Goal: Task Accomplishment & Management: Use online tool/utility

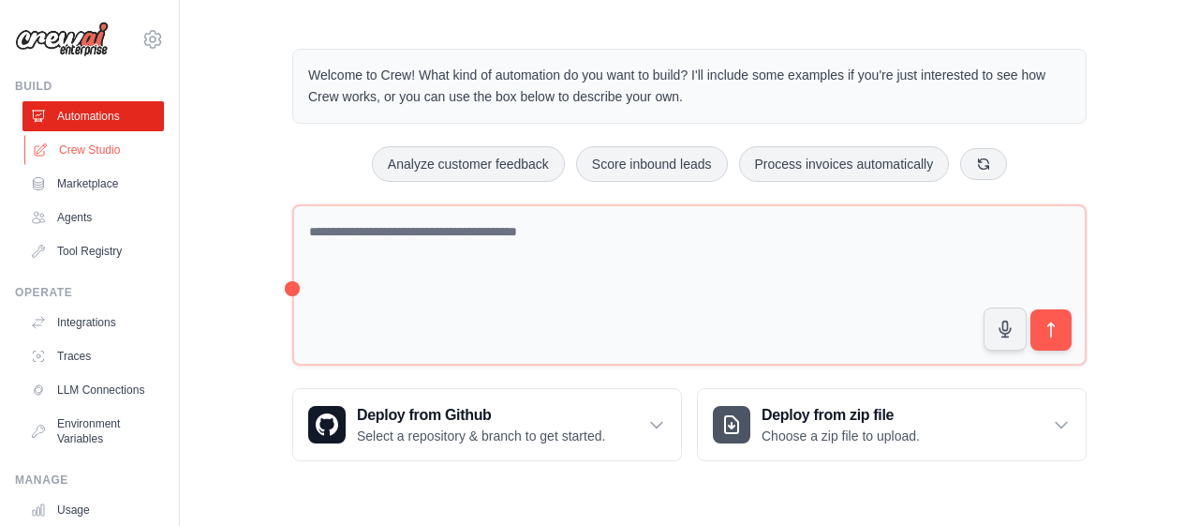
click at [81, 154] on link "Crew Studio" at bounding box center [94, 150] width 141 height 30
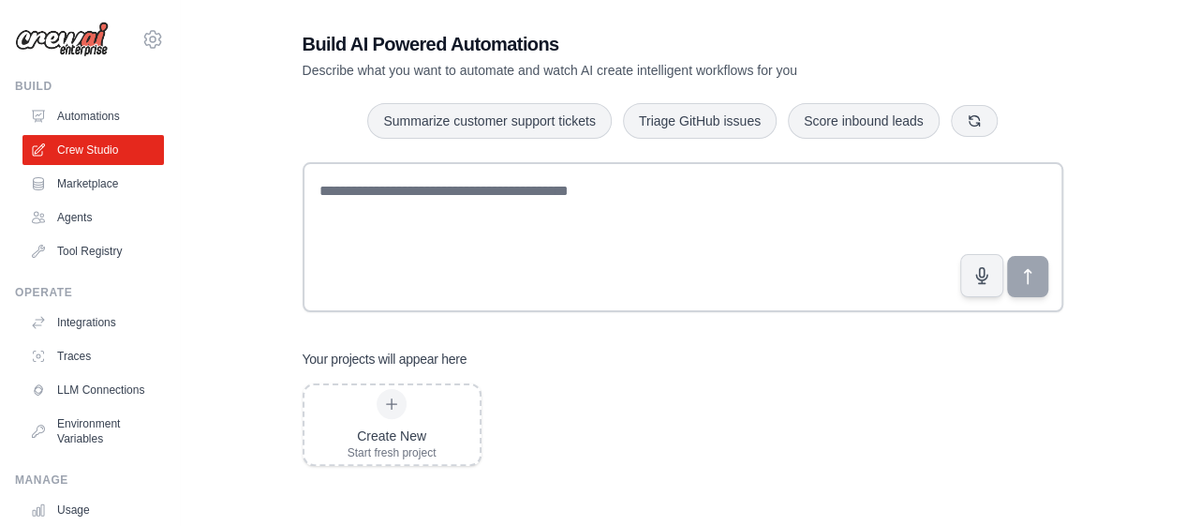
scroll to position [37, 0]
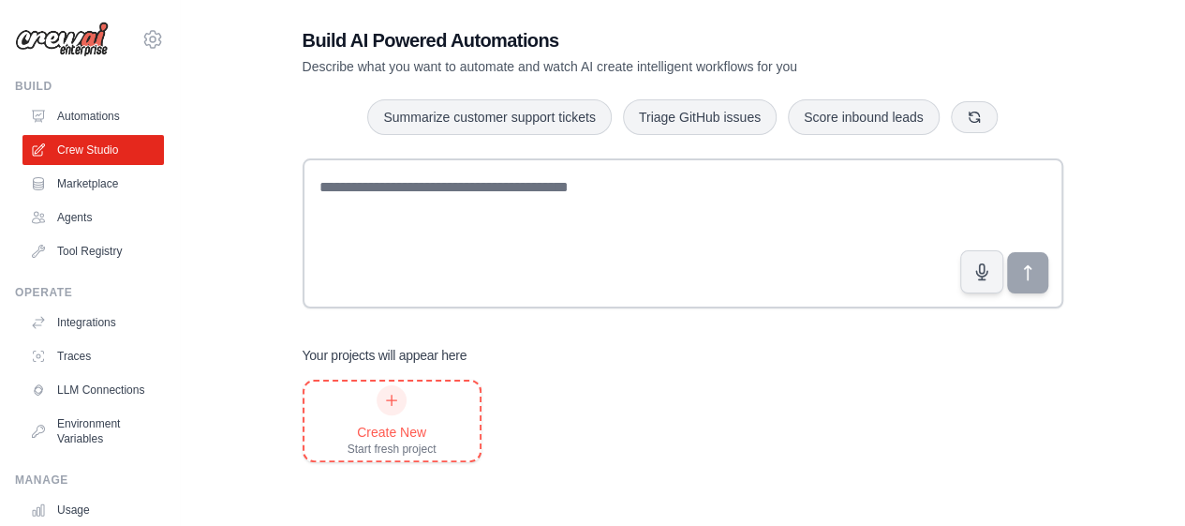
click at [394, 394] on icon at bounding box center [391, 400] width 15 height 15
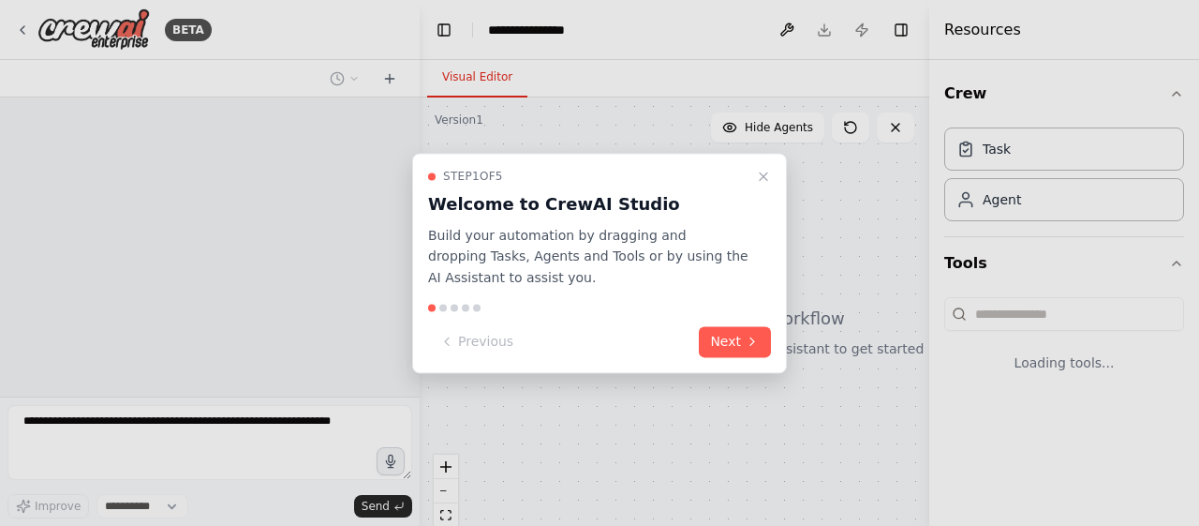
select select "****"
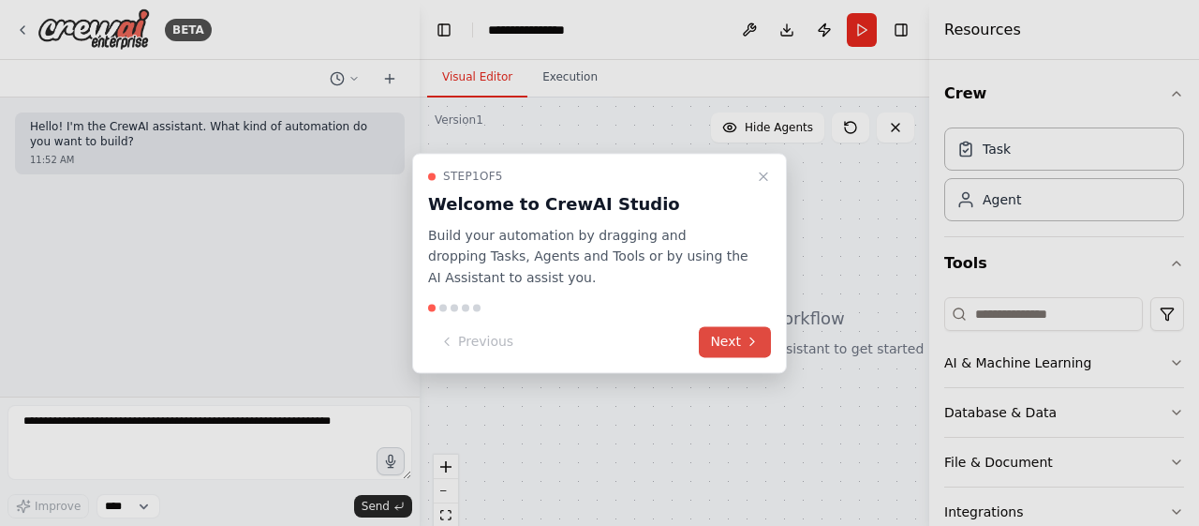
click at [729, 342] on button "Next" at bounding box center [735, 341] width 72 height 31
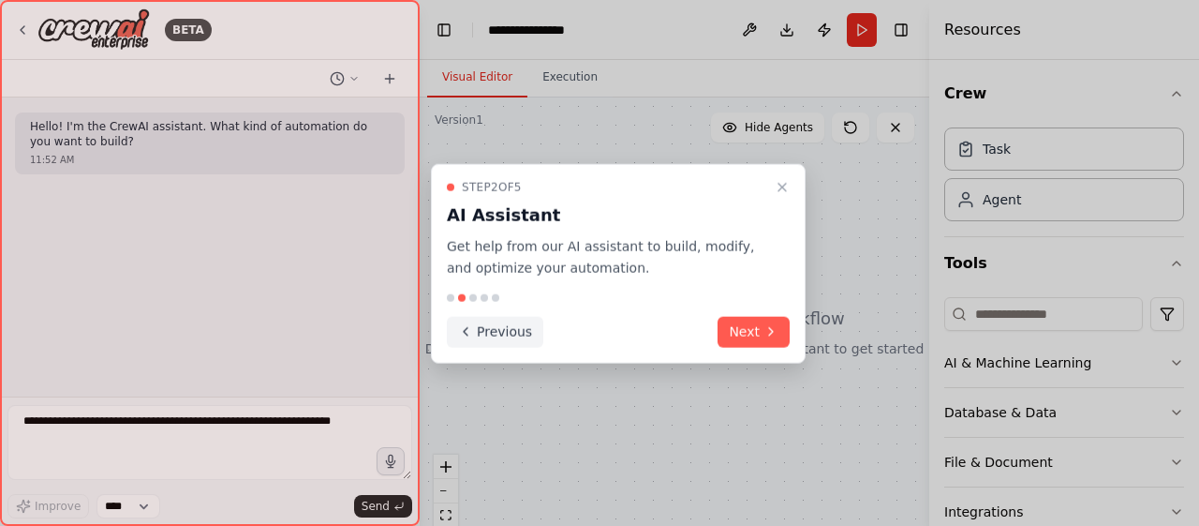
click at [506, 330] on button "Previous" at bounding box center [495, 331] width 96 height 31
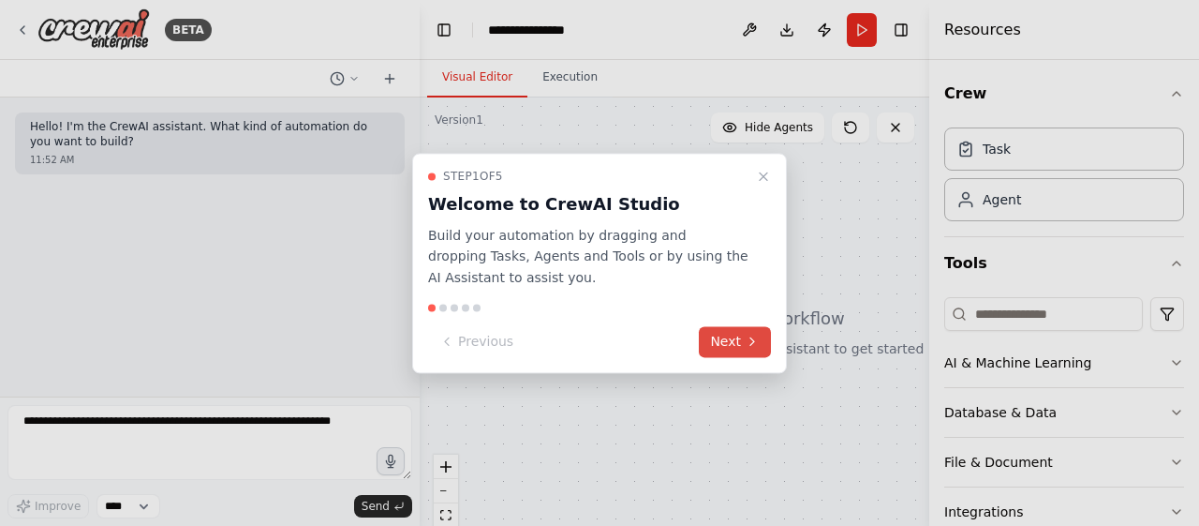
click at [734, 345] on button "Next" at bounding box center [735, 341] width 72 height 31
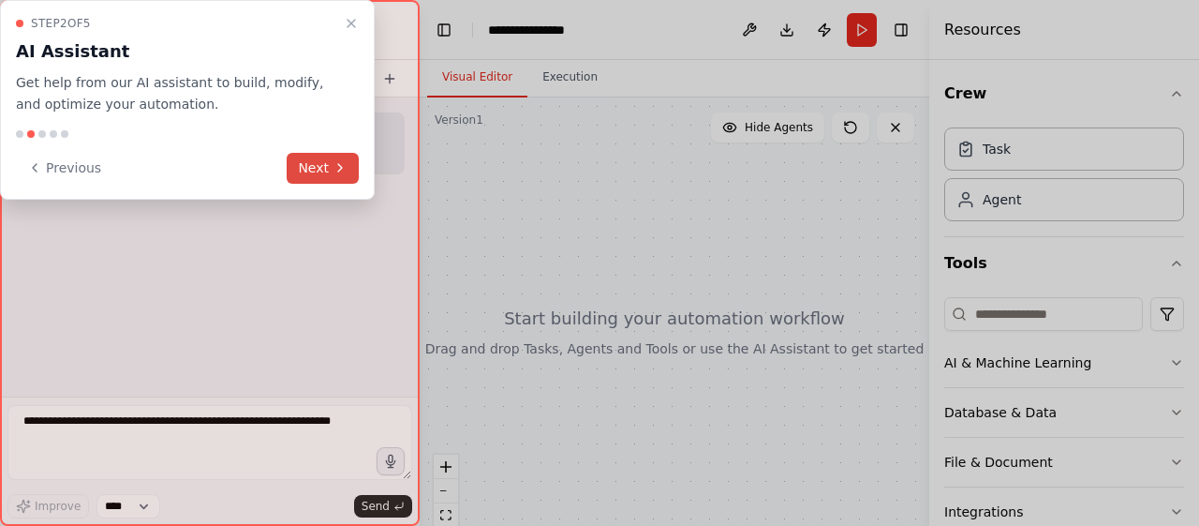
click at [326, 168] on button "Next" at bounding box center [323, 168] width 72 height 31
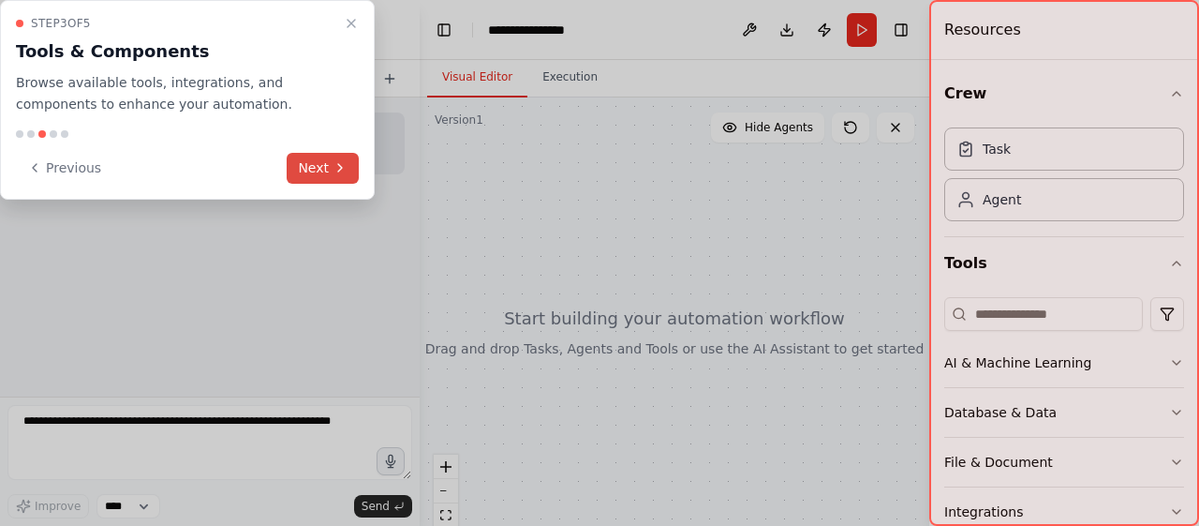
click at [326, 168] on button "Next" at bounding box center [323, 168] width 72 height 31
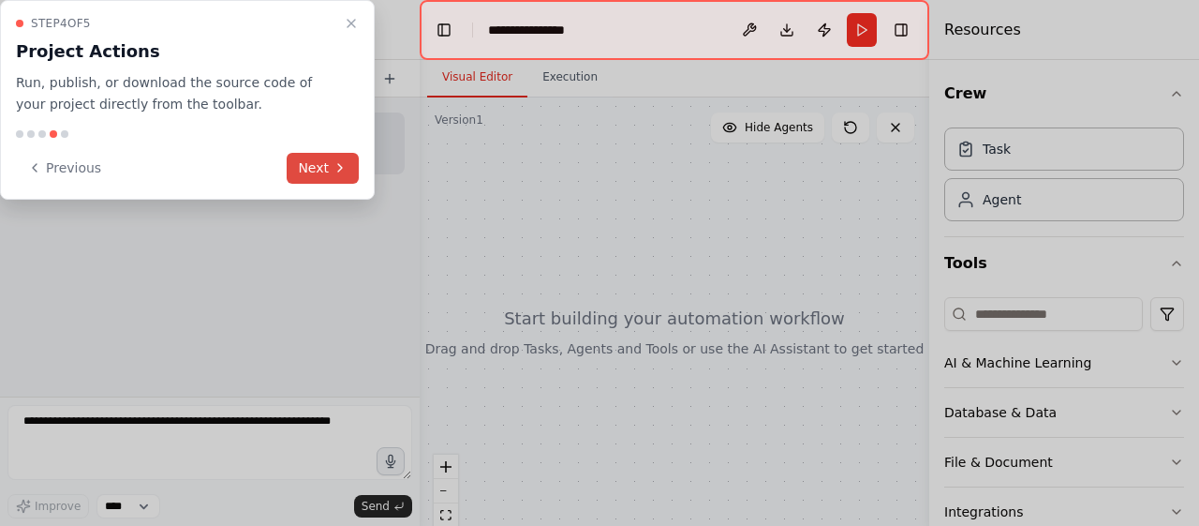
click at [326, 168] on button "Next" at bounding box center [323, 168] width 72 height 31
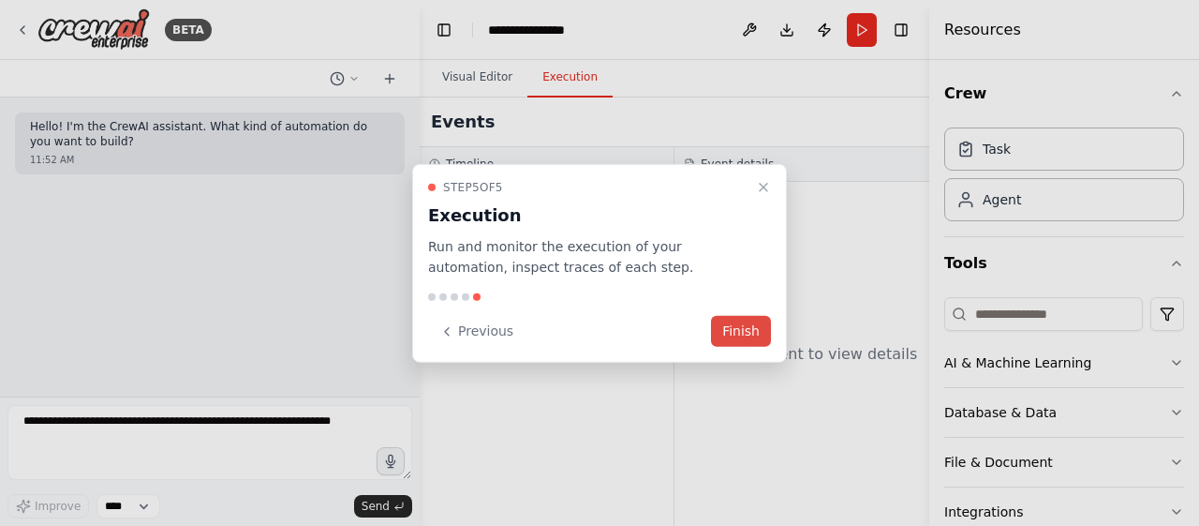
click at [734, 329] on button "Finish" at bounding box center [741, 331] width 60 height 31
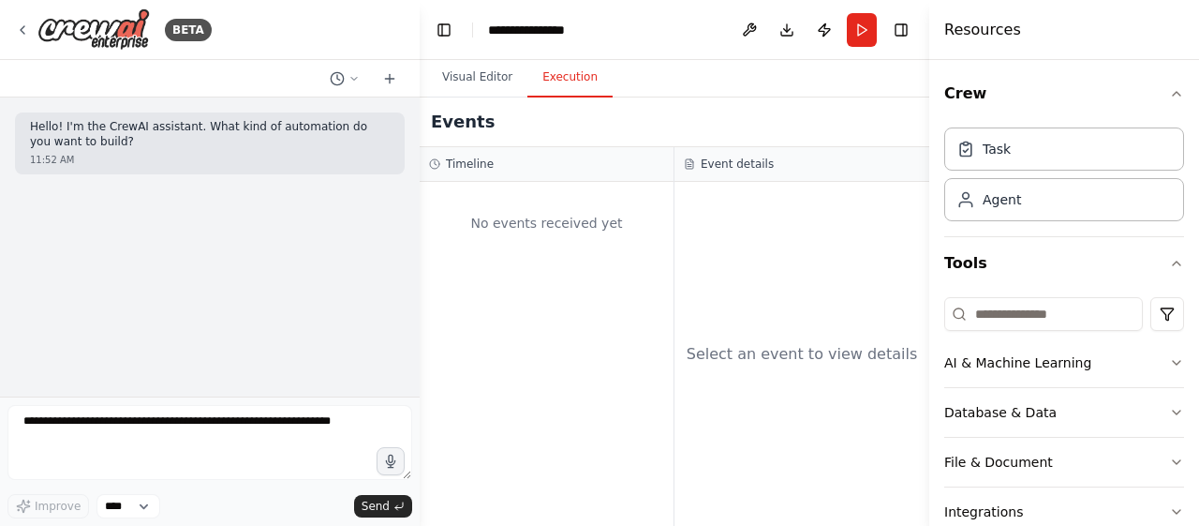
click at [566, 89] on button "Execution" at bounding box center [569, 77] width 85 height 39
click at [454, 82] on button "Visual Editor" at bounding box center [477, 77] width 100 height 39
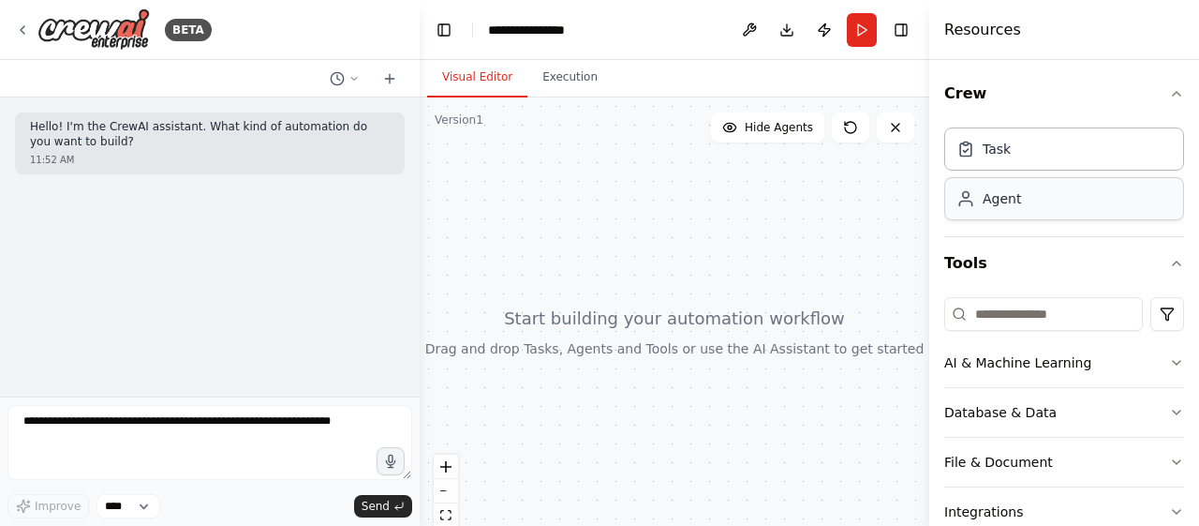
click at [1006, 207] on div "Agent" at bounding box center [1064, 198] width 240 height 43
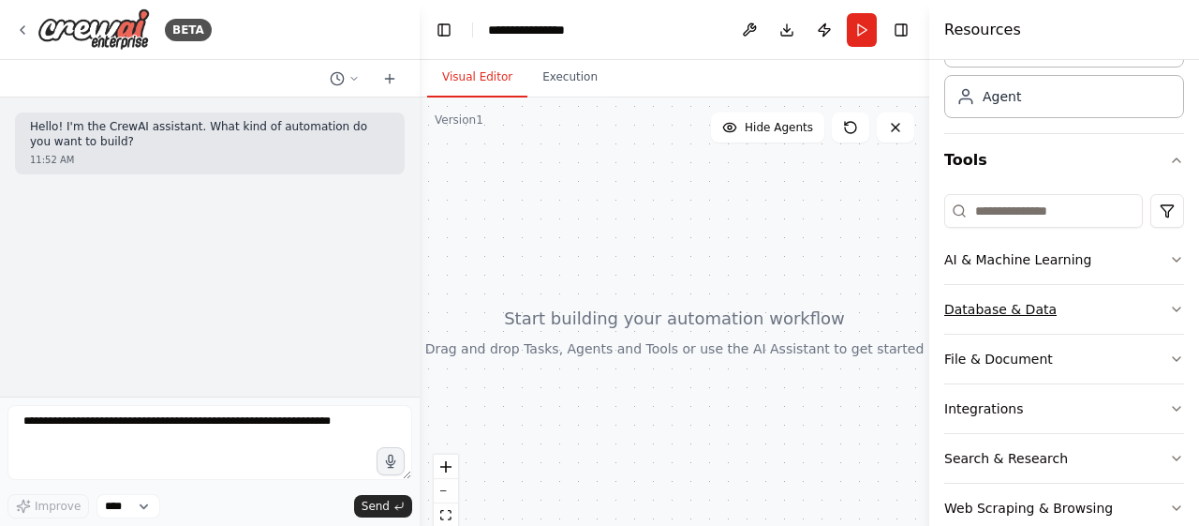
scroll to position [137, 0]
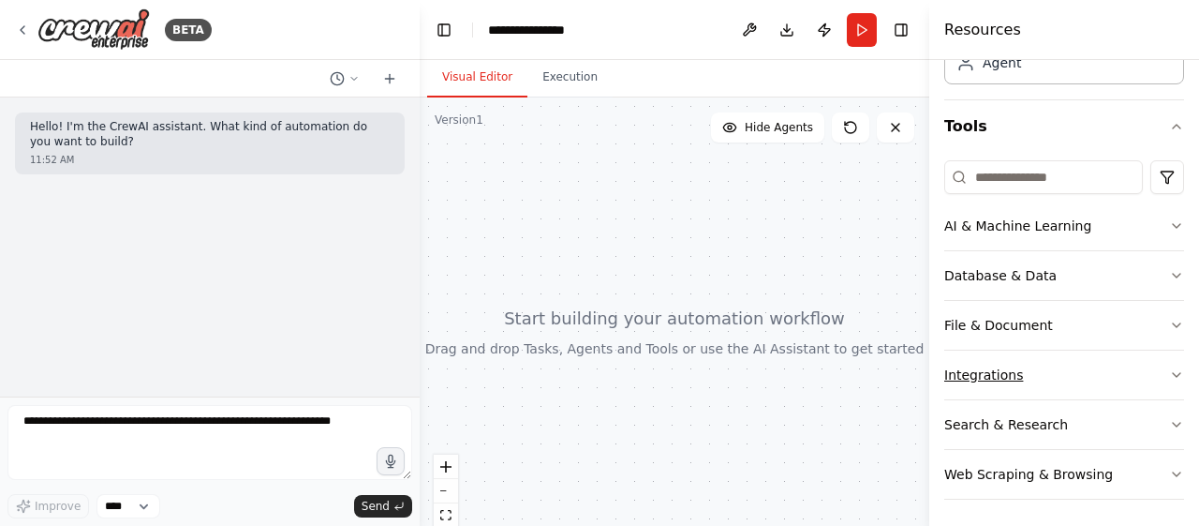
click at [1040, 370] on button "Integrations" at bounding box center [1064, 374] width 240 height 49
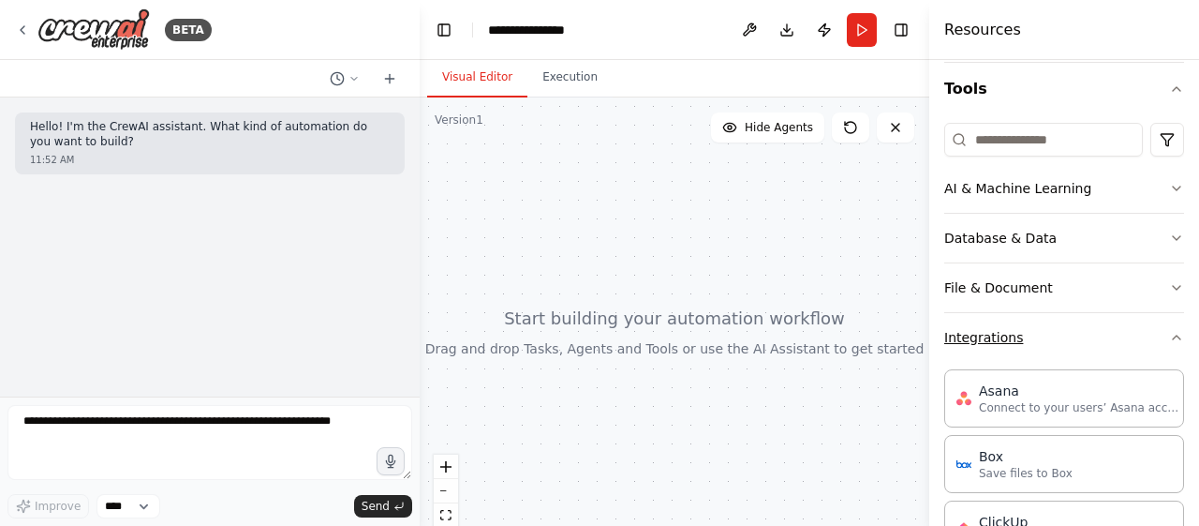
scroll to position [172, 0]
click at [1122, 333] on button "Integrations" at bounding box center [1064, 339] width 240 height 49
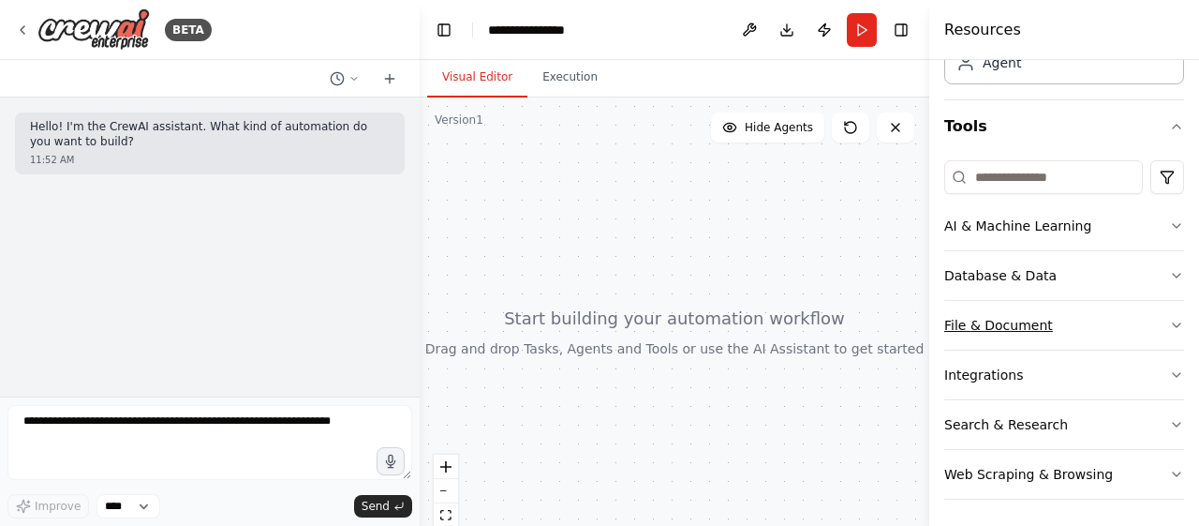
click at [1098, 327] on button "File & Document" at bounding box center [1064, 325] width 240 height 49
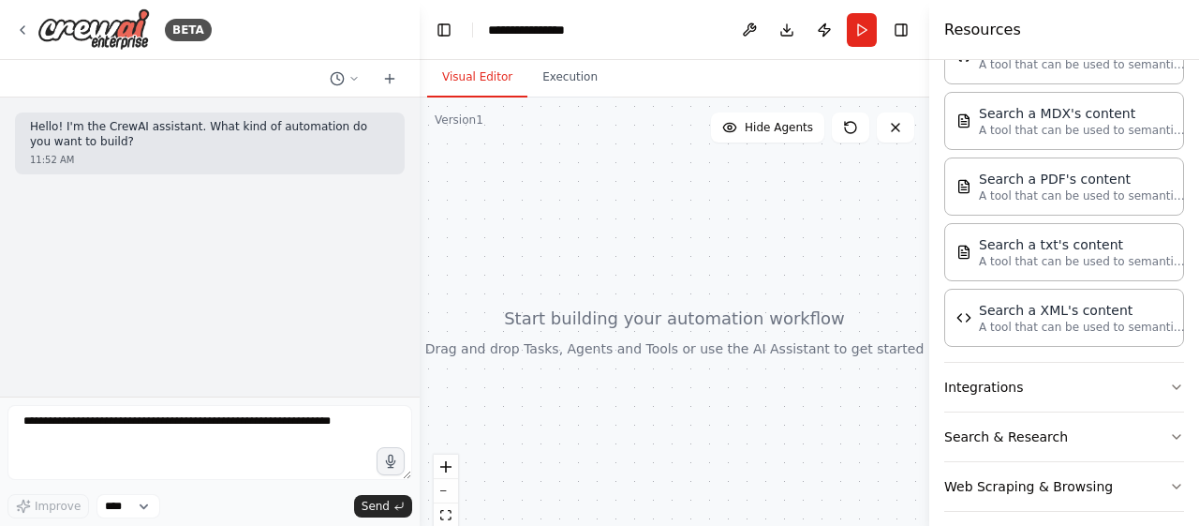
scroll to position [671, 0]
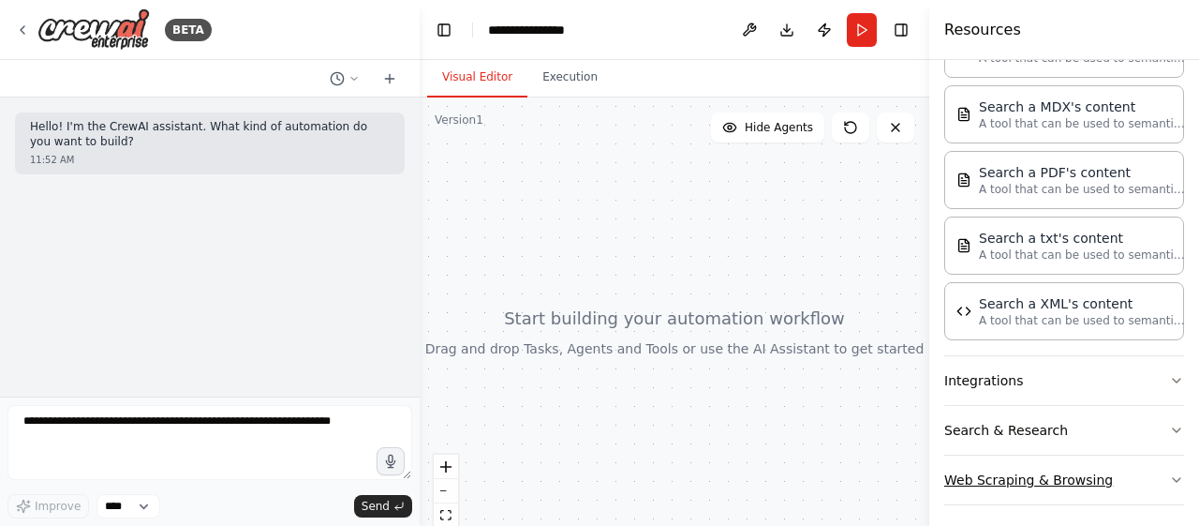
click at [1133, 471] on button "Web Scraping & Browsing" at bounding box center [1064, 479] width 240 height 49
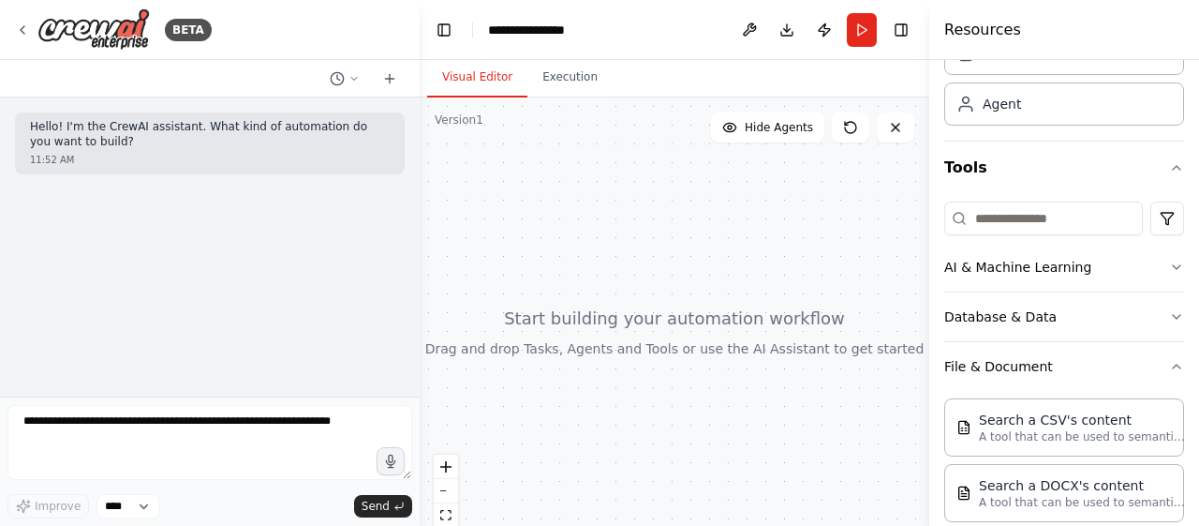
scroll to position [0, 0]
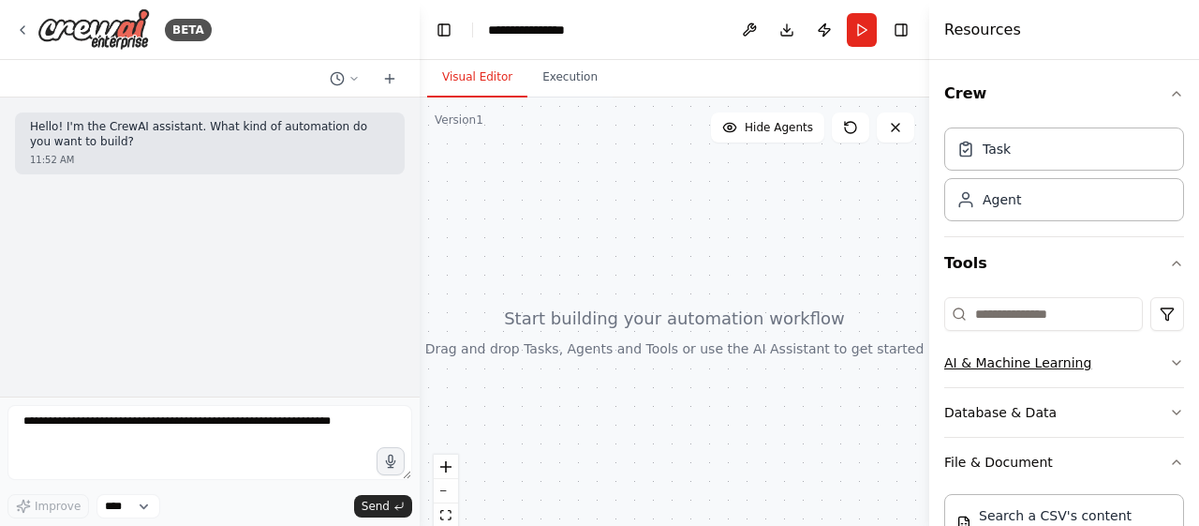
click at [1116, 361] on button "AI & Machine Learning" at bounding box center [1064, 362] width 240 height 49
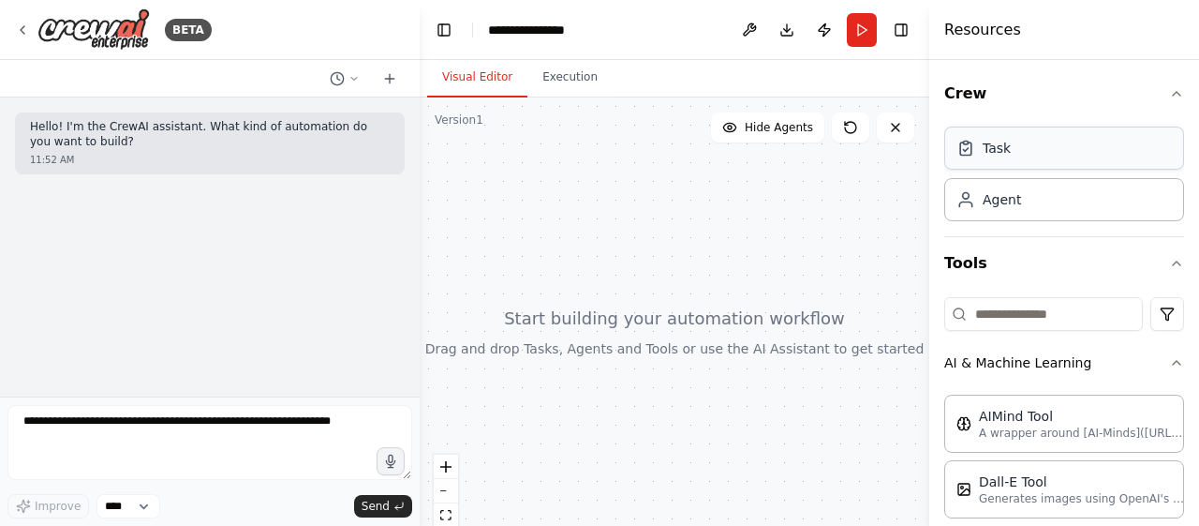
click at [1025, 155] on div "Task" at bounding box center [1064, 147] width 240 height 43
click at [1173, 93] on icon "button" at bounding box center [1176, 94] width 7 height 4
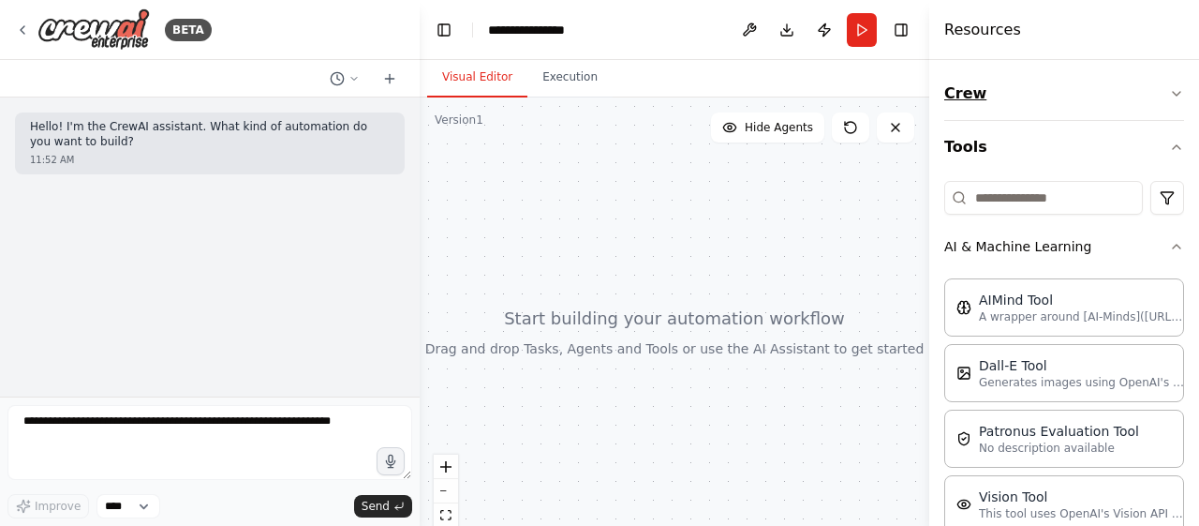
click at [1169, 93] on icon "button" at bounding box center [1176, 93] width 15 height 15
